Goal: Find contact information: Find contact information

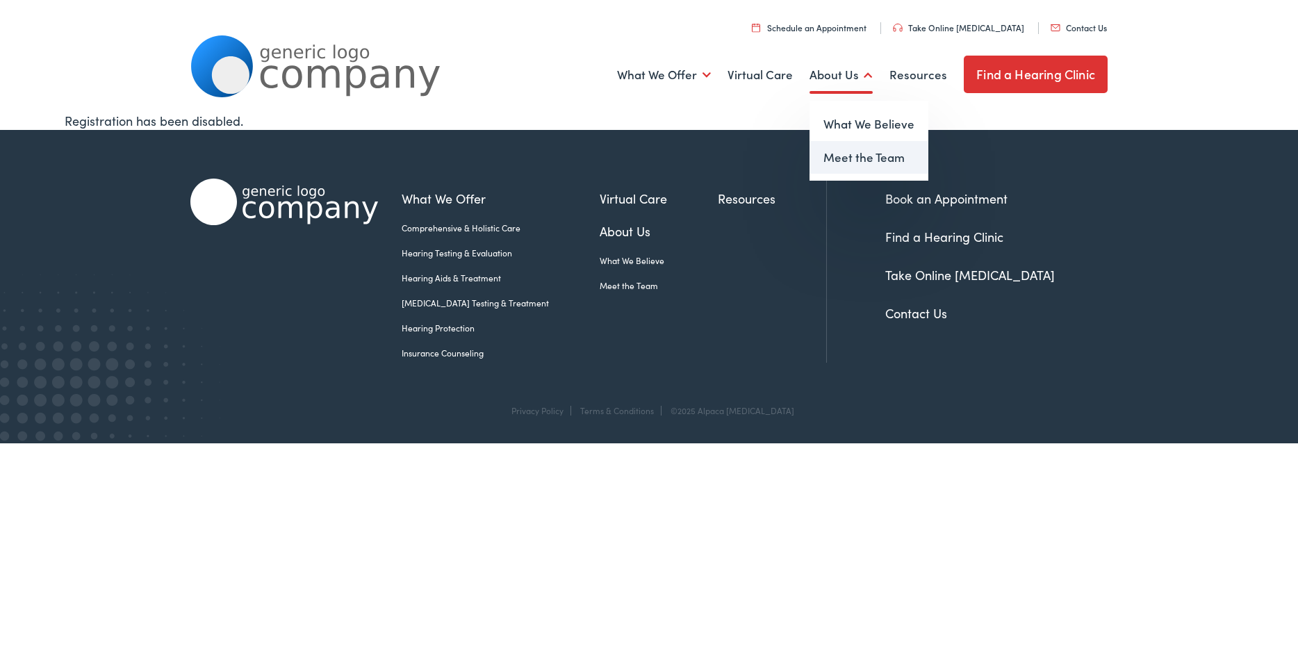
click at [865, 153] on link "Meet the Team" at bounding box center [868, 157] width 119 height 33
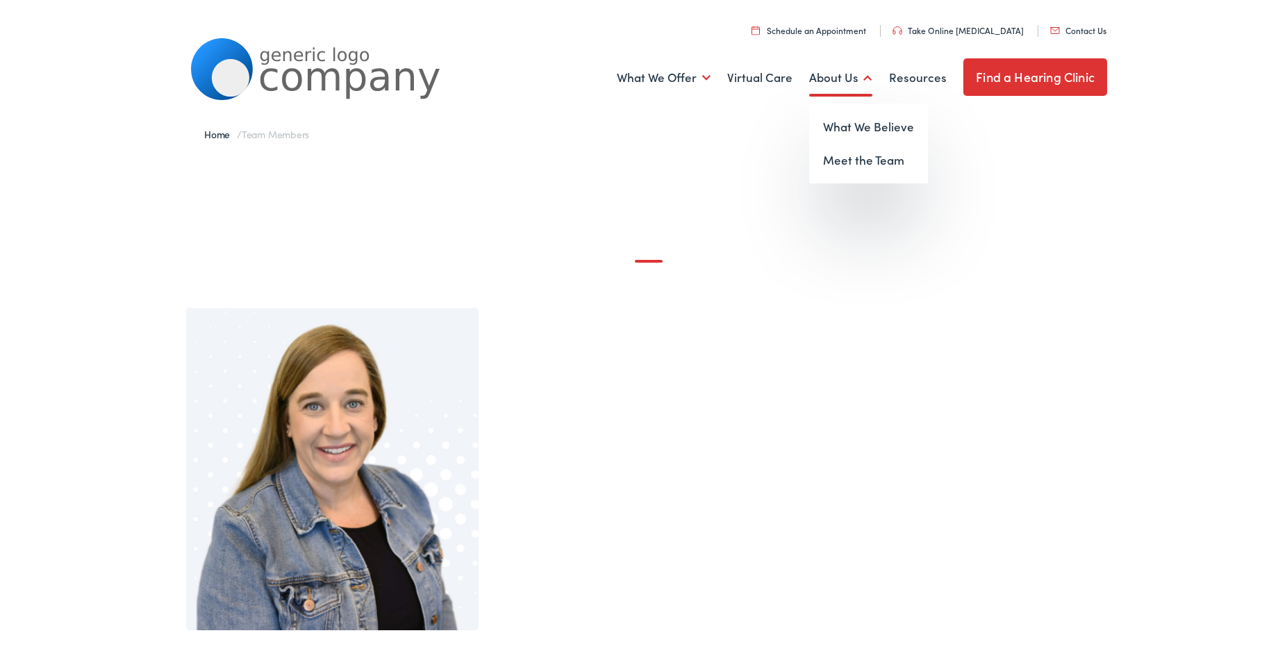
click at [852, 75] on link "About Us" at bounding box center [840, 74] width 63 height 51
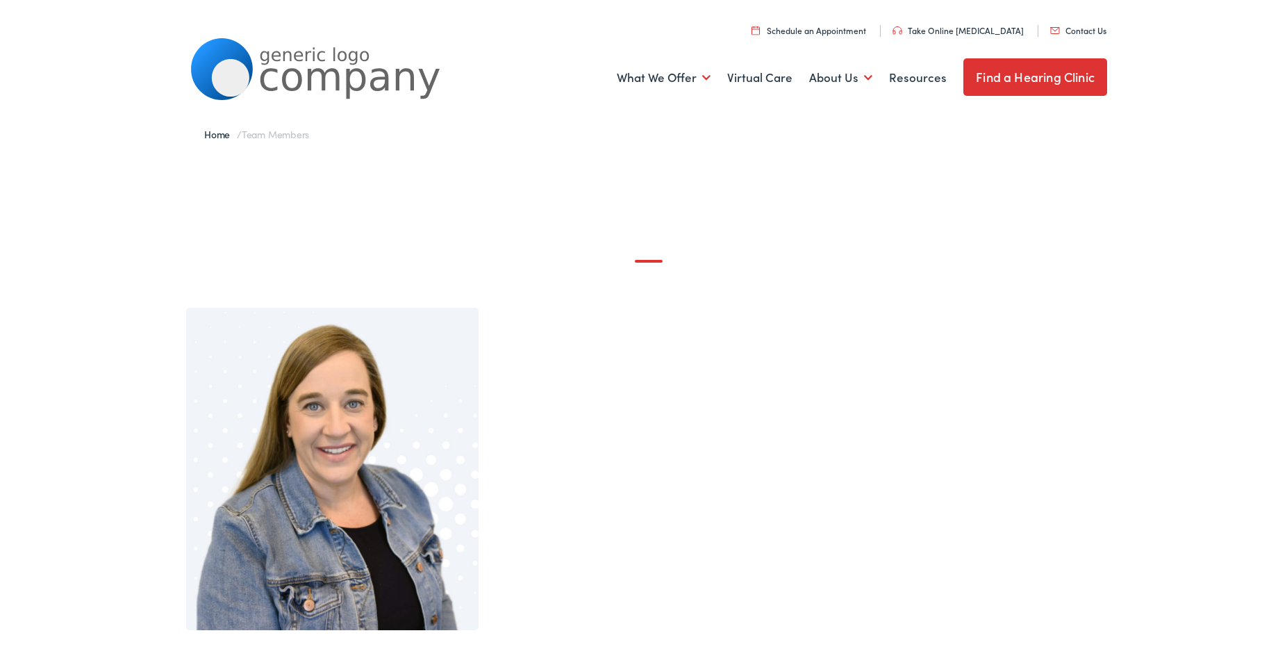
click at [1069, 22] on link "Contact Us" at bounding box center [1079, 28] width 56 height 12
